Goal: Book appointment/travel/reservation

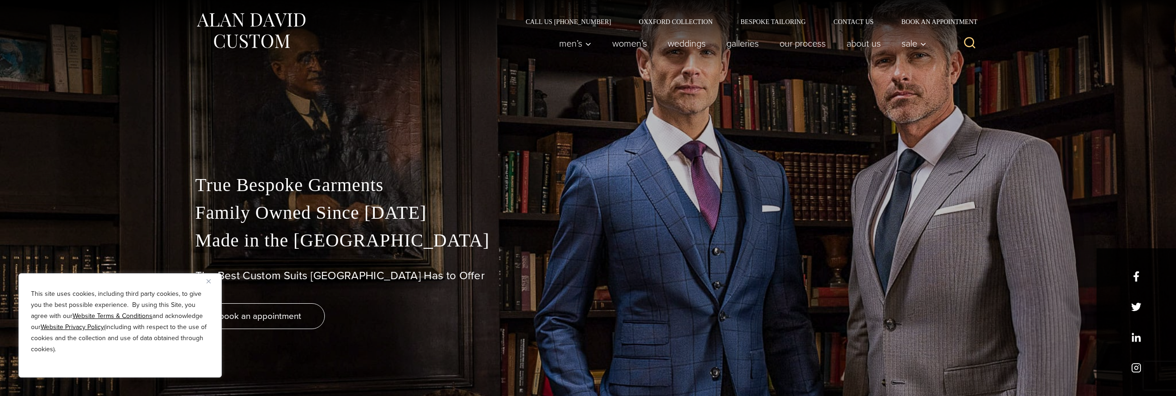
click at [212, 281] on button "Close" at bounding box center [211, 281] width 11 height 11
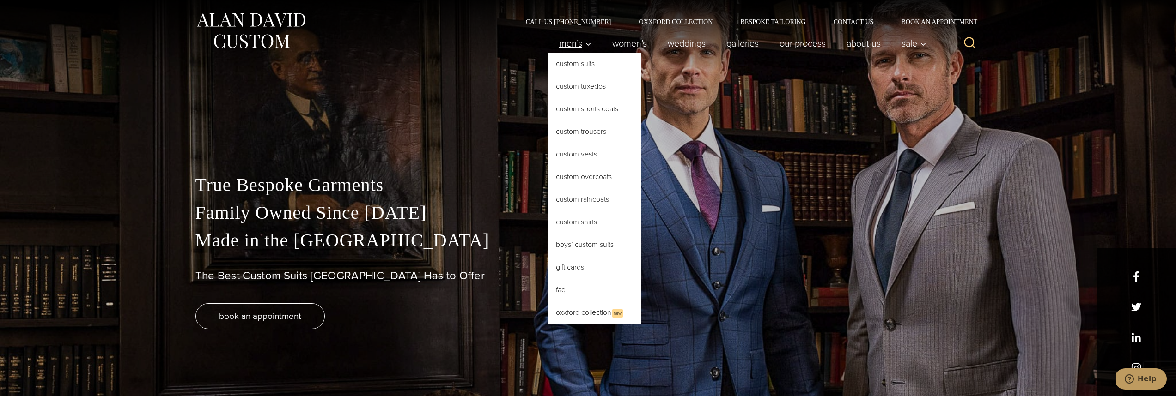
click at [570, 48] on span "Men’s" at bounding box center [575, 43] width 32 height 9
click at [584, 115] on link "Custom Sports Coats" at bounding box center [594, 109] width 92 height 22
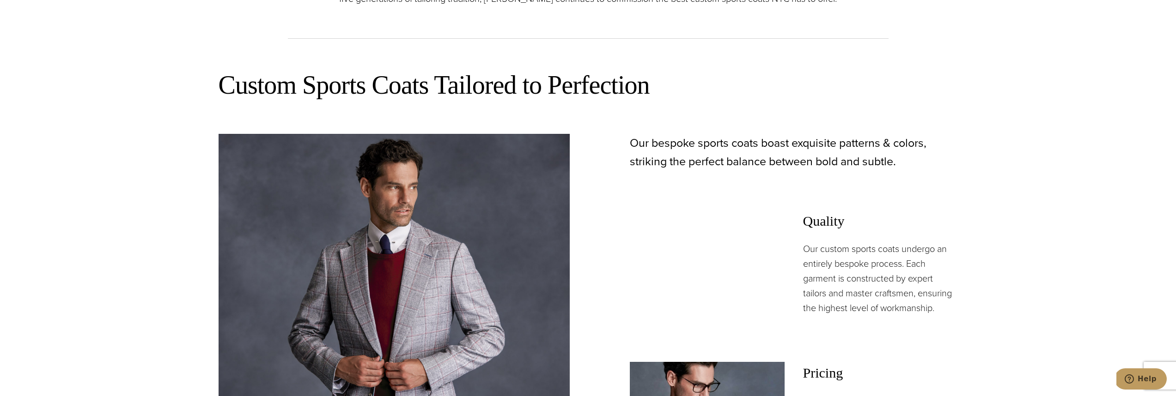
scroll to position [634, 0]
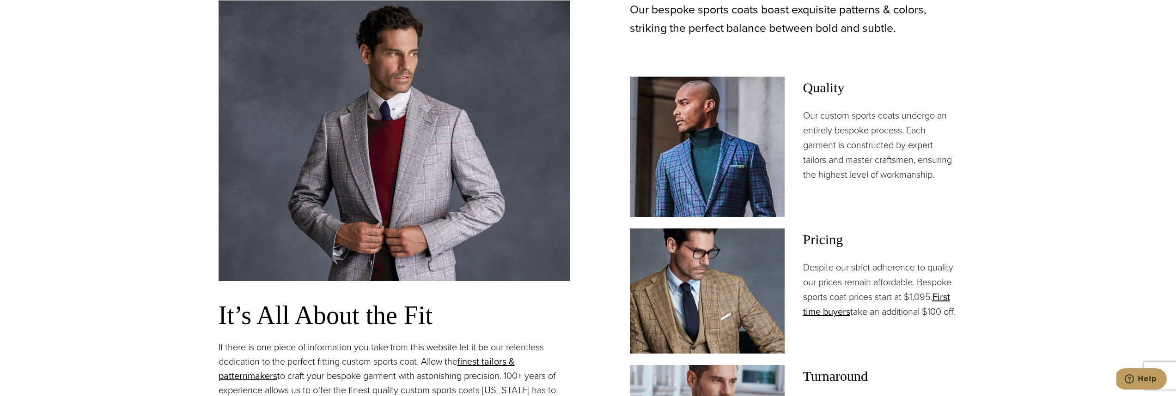
click at [858, 297] on p "Despite our strict adherence to quality our prices remain affordable. Bespoke s…" at bounding box center [880, 289] width 155 height 59
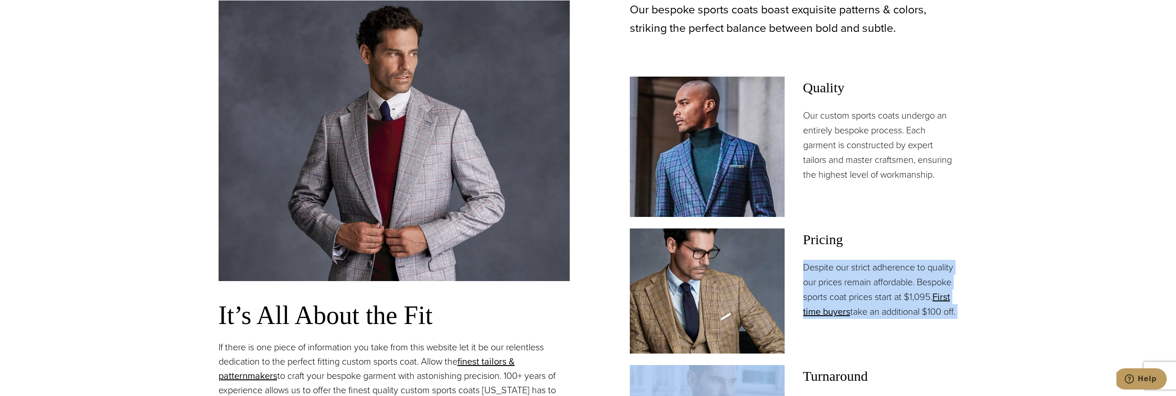
click at [858, 297] on p "Despite our strict adherence to quality our prices remain affordable. Bespoke s…" at bounding box center [880, 289] width 155 height 59
click at [711, 314] on img at bounding box center [707, 291] width 155 height 125
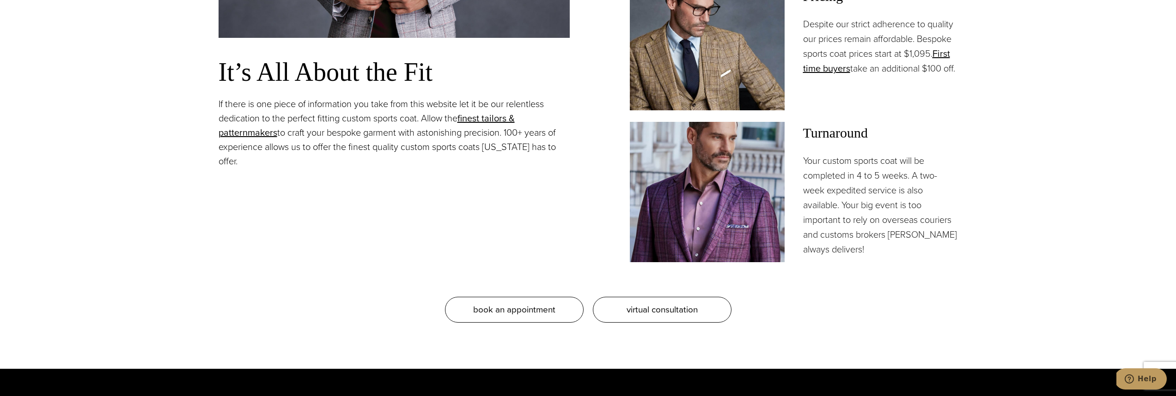
click at [855, 240] on p "Your custom sports coat will be completed in 4 to 5 weeks. A two-week expedited…" at bounding box center [880, 204] width 155 height 103
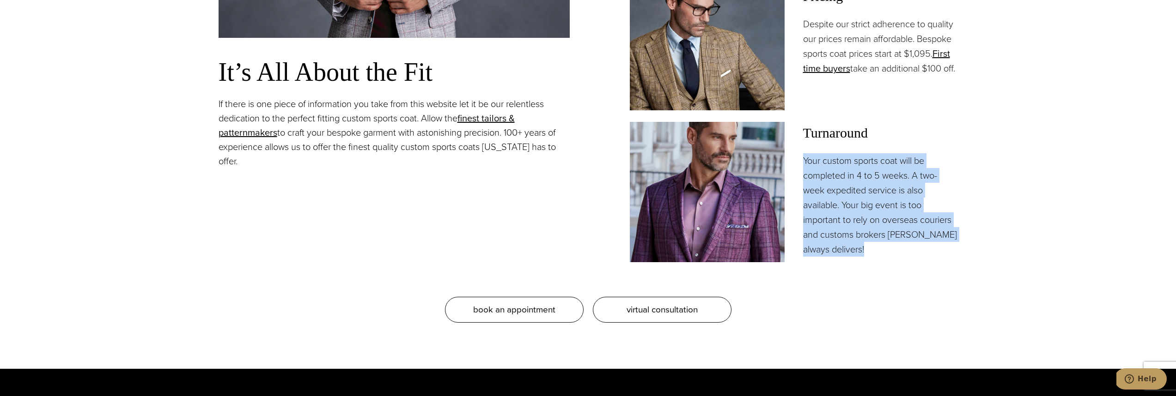
click at [855, 240] on p "Your custom sports coat will be completed in 4 to 5 weeks. A two-week expedited…" at bounding box center [880, 204] width 155 height 103
click at [671, 316] on span "virtual consultation" at bounding box center [661, 309] width 71 height 13
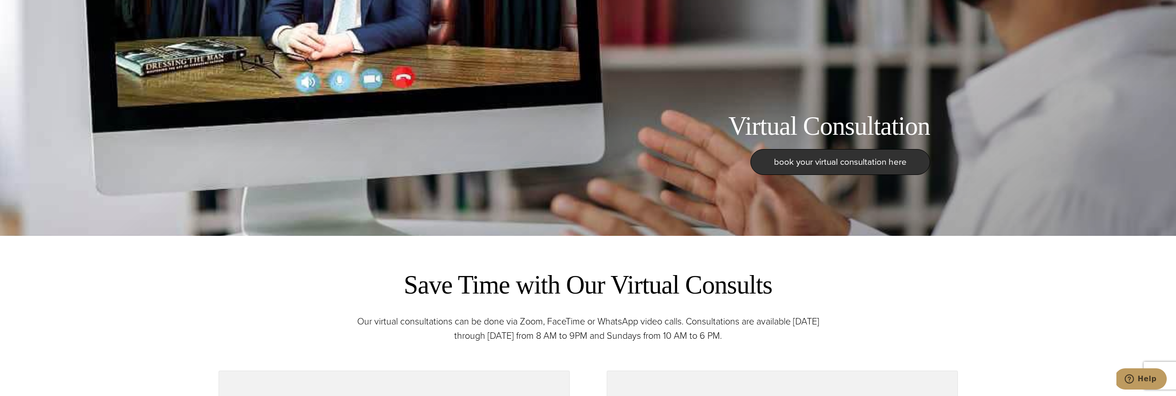
scroll to position [549, 0]
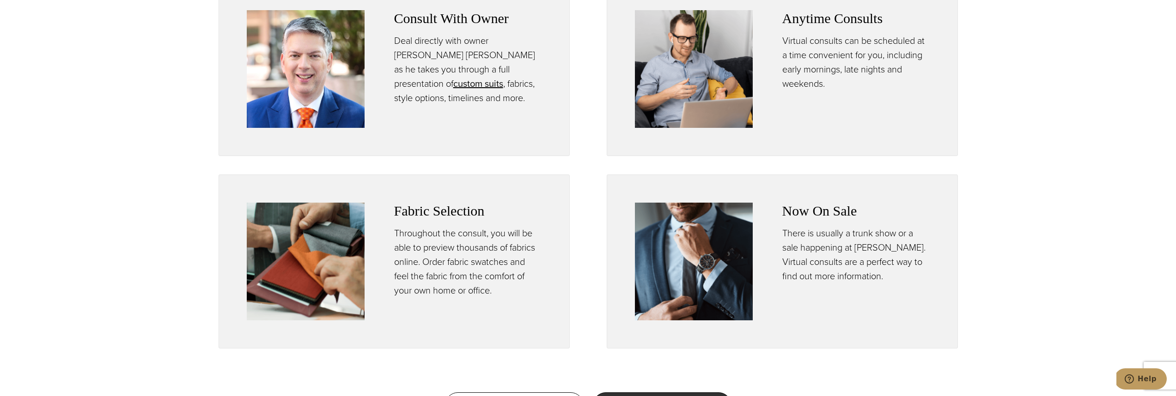
click at [697, 271] on img at bounding box center [694, 262] width 118 height 118
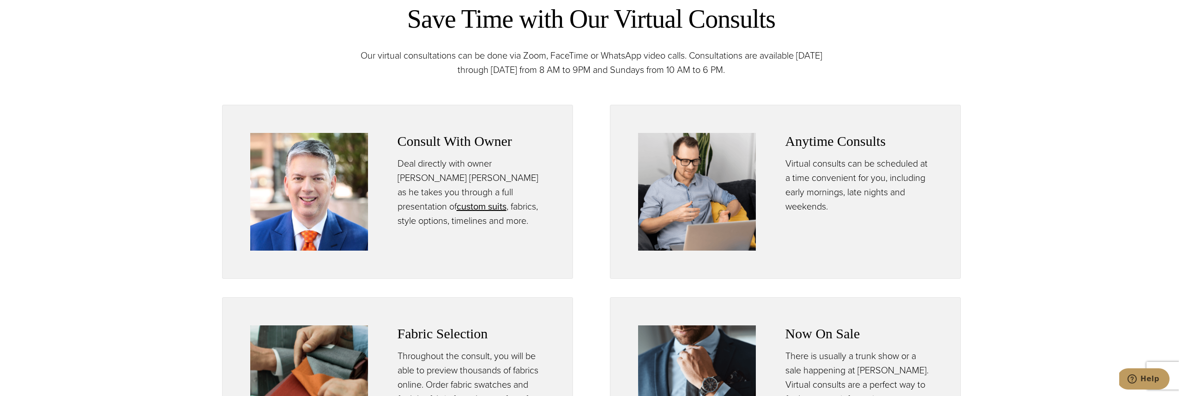
scroll to position [0, 0]
